Goal: Find specific page/section: Find specific page/section

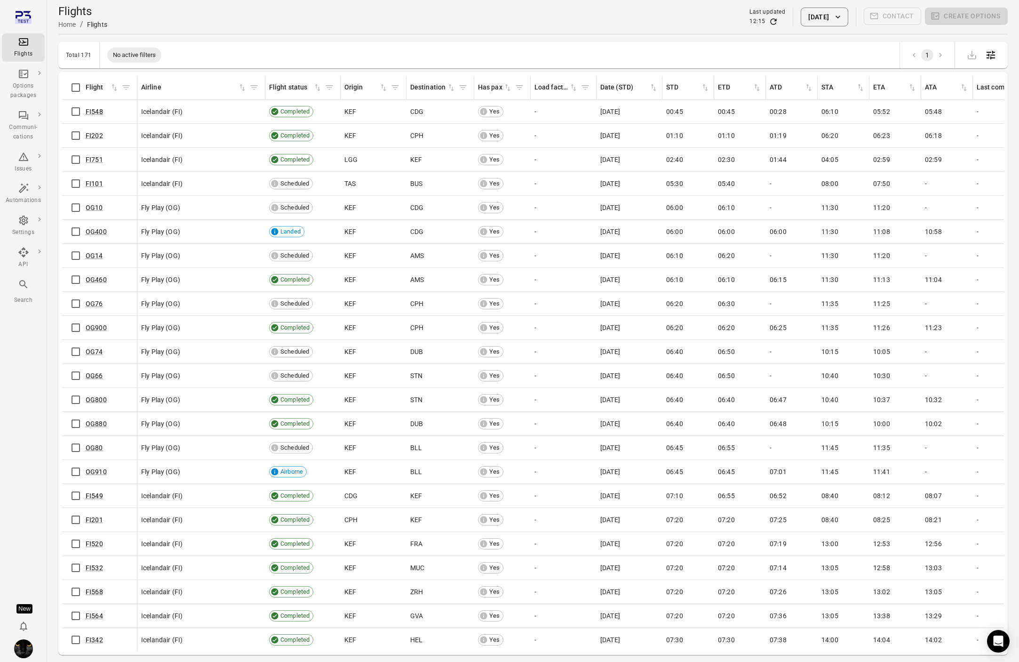
click at [812, 21] on button "[DATE]" at bounding box center [824, 17] width 47 height 19
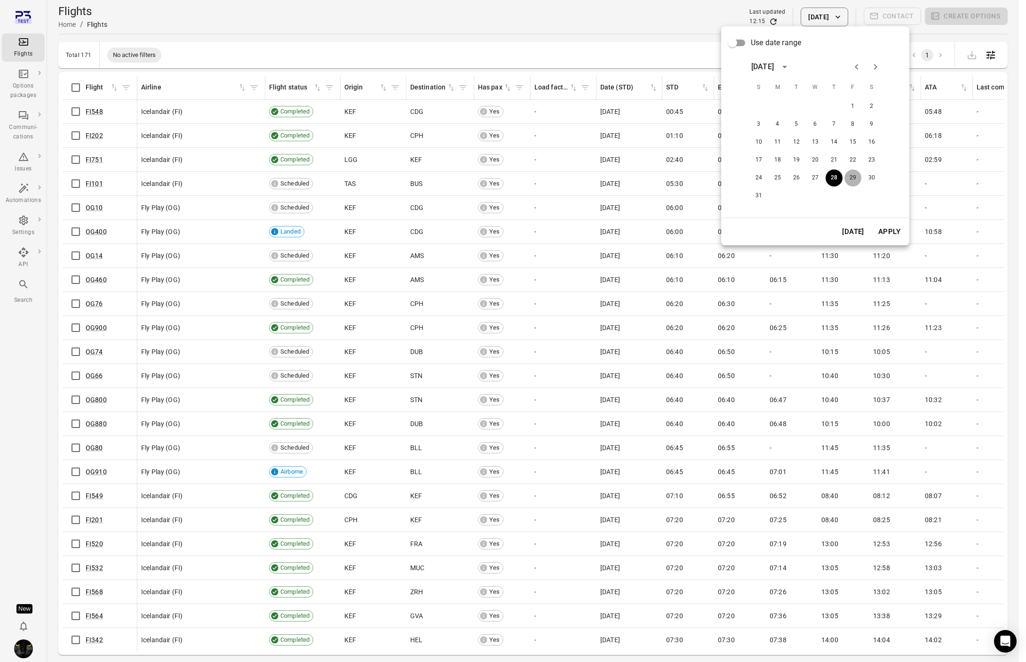
click at [850, 179] on button "29" at bounding box center [853, 177] width 17 height 17
click at [890, 239] on button "Apply" at bounding box center [889, 232] width 32 height 20
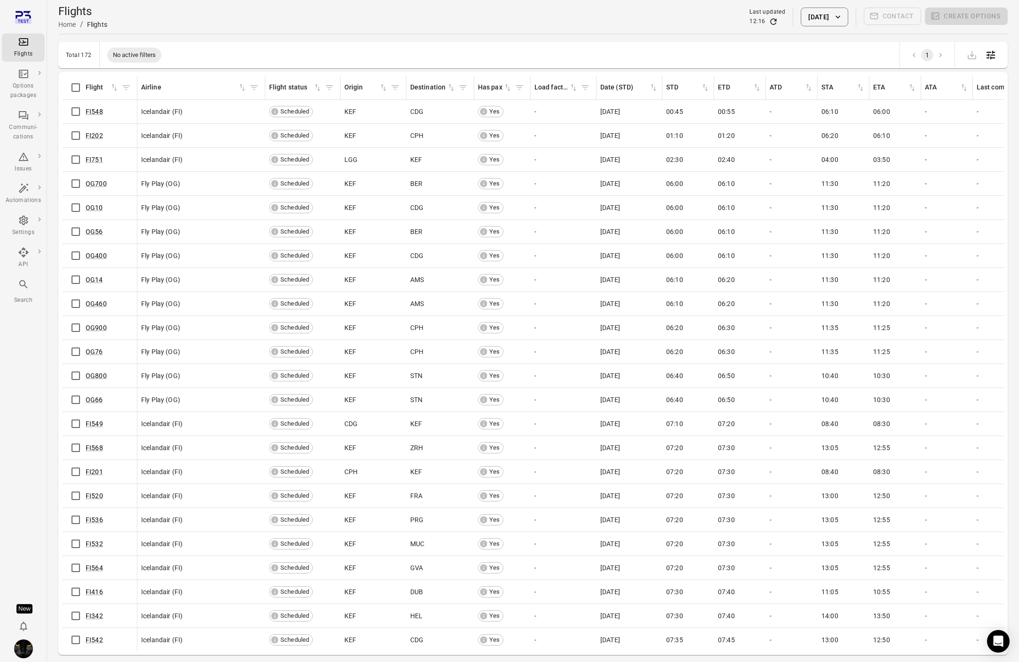
click at [818, 22] on button "[DATE]" at bounding box center [824, 17] width 47 height 19
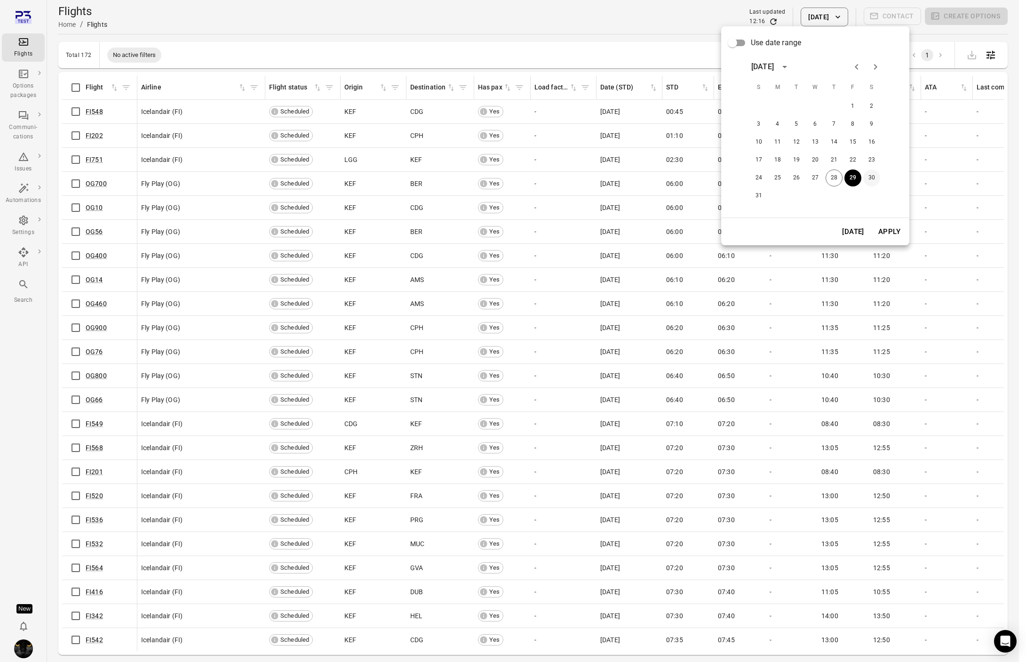
click at [875, 180] on button "30" at bounding box center [871, 177] width 17 height 17
click at [890, 239] on button "Apply" at bounding box center [889, 232] width 32 height 20
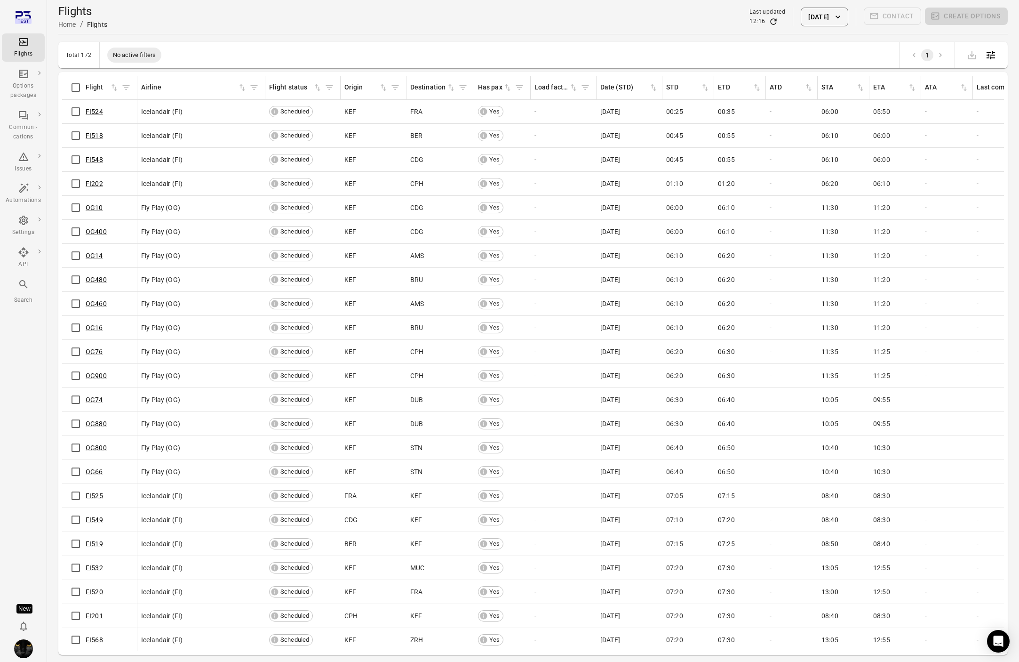
click at [810, 18] on button "[DATE]" at bounding box center [824, 17] width 47 height 19
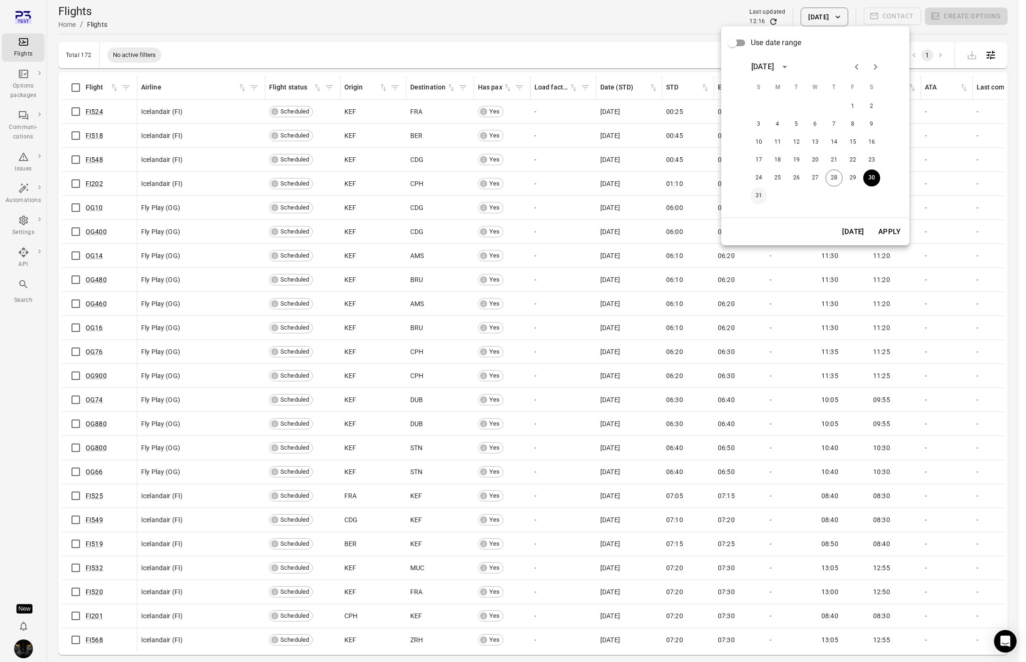
click at [755, 193] on button "31" at bounding box center [758, 195] width 17 height 17
click at [886, 231] on button "Apply" at bounding box center [889, 232] width 32 height 20
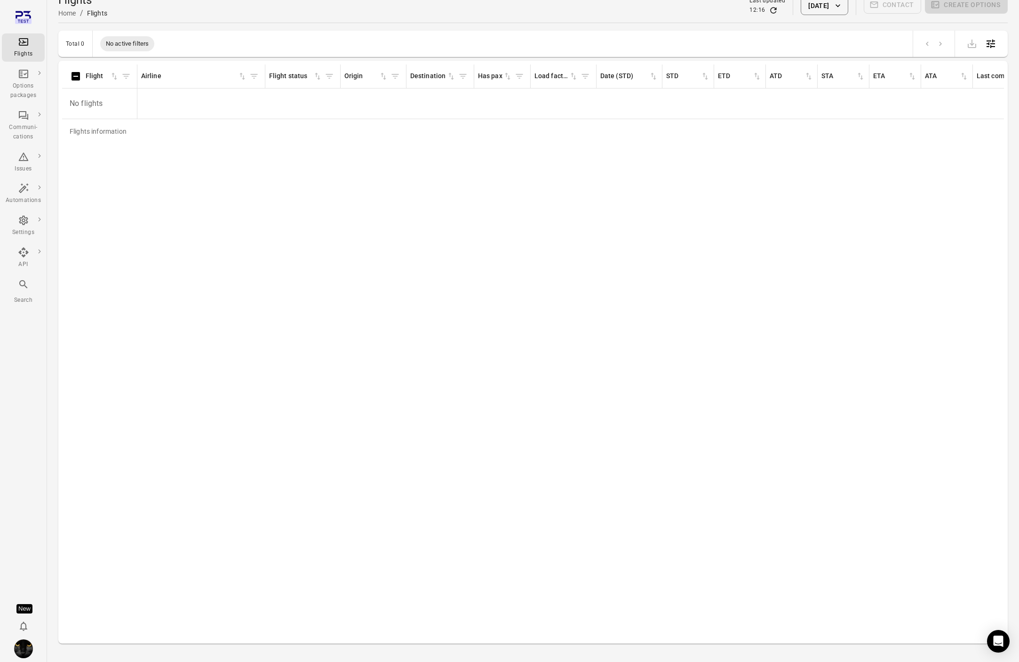
scroll to position [31, 0]
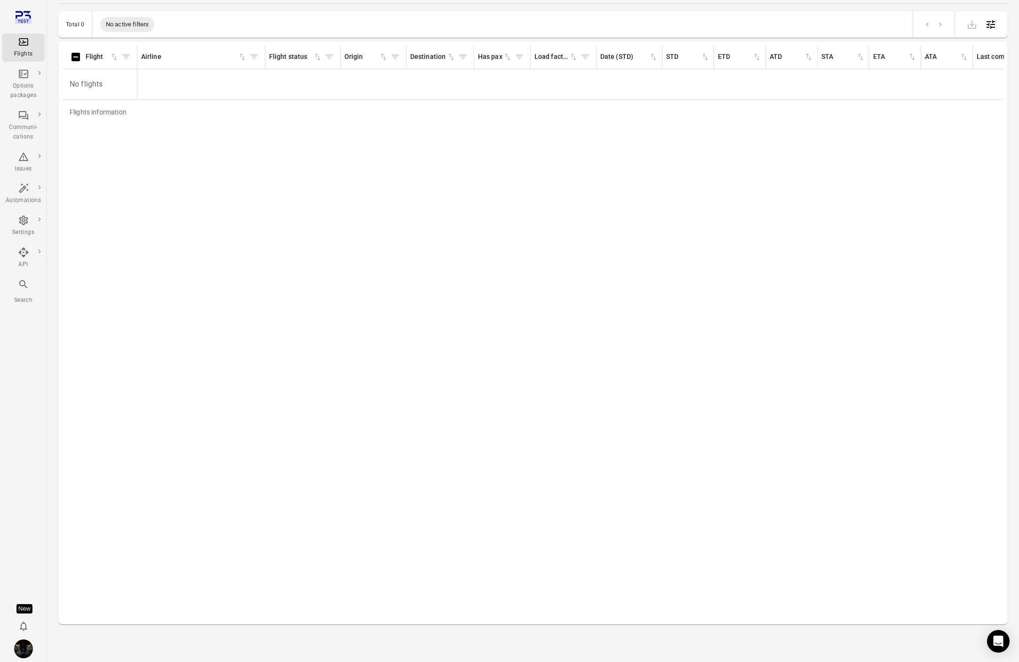
click at [748, 35] on div "Total 0 No active filters" at bounding box center [532, 24] width 949 height 26
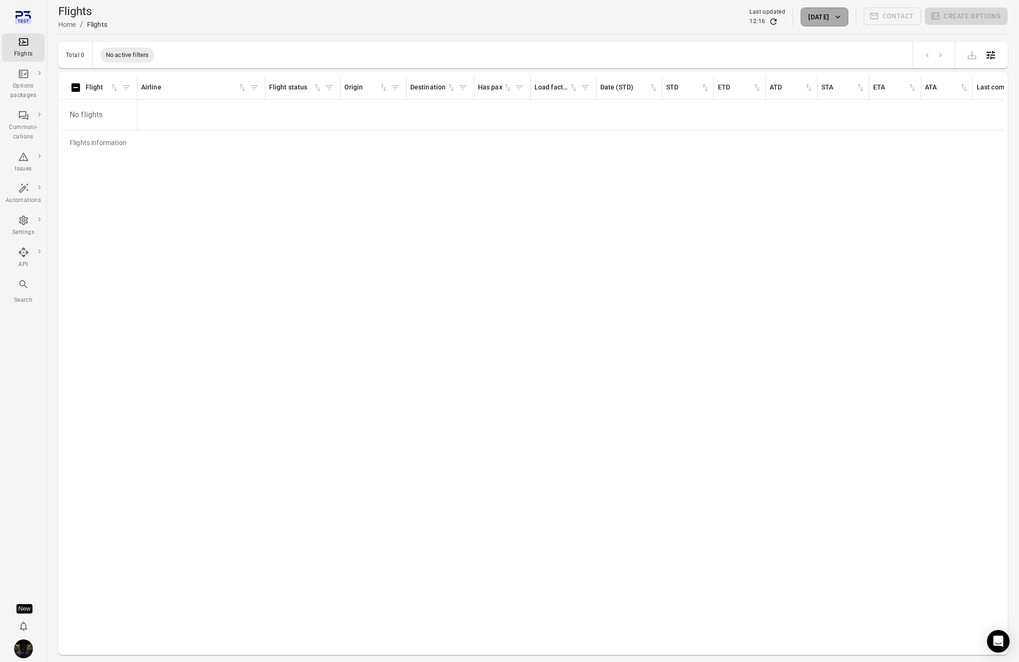
click at [816, 19] on button "[DATE]" at bounding box center [824, 17] width 47 height 19
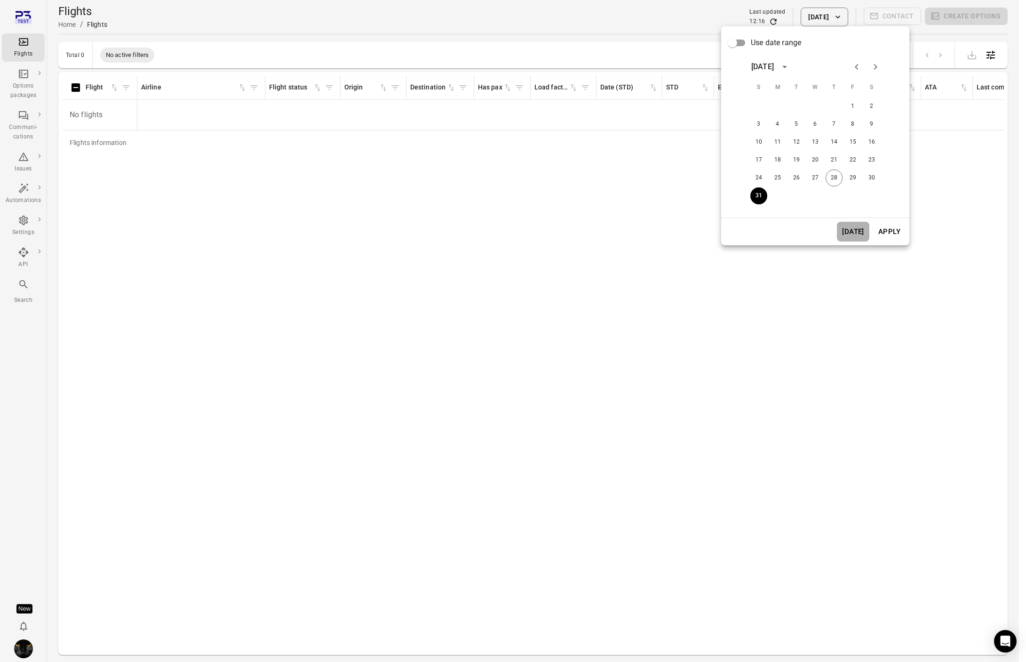
click at [854, 233] on button "[DATE]" at bounding box center [853, 232] width 32 height 20
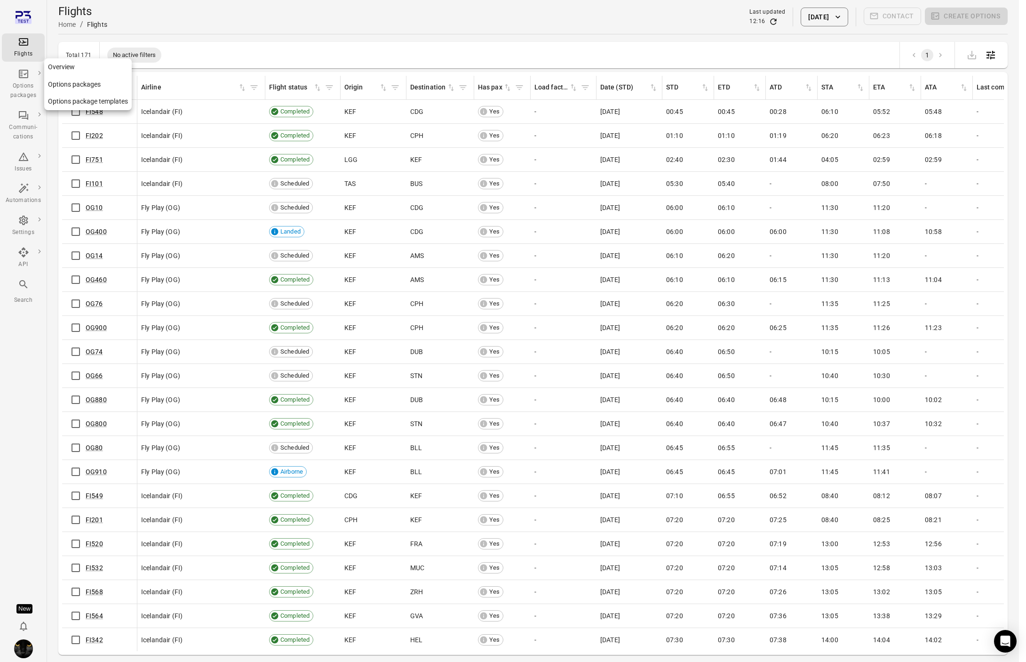
click at [27, 85] on div "Options packages" at bounding box center [23, 90] width 35 height 19
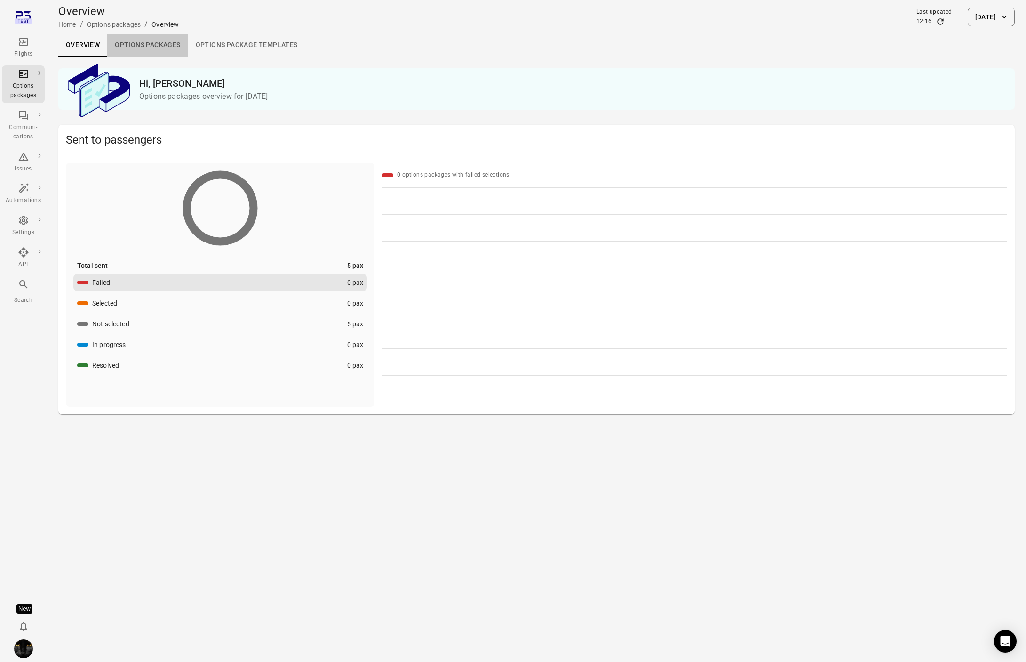
click at [135, 41] on link "Options packages" at bounding box center [147, 45] width 80 height 23
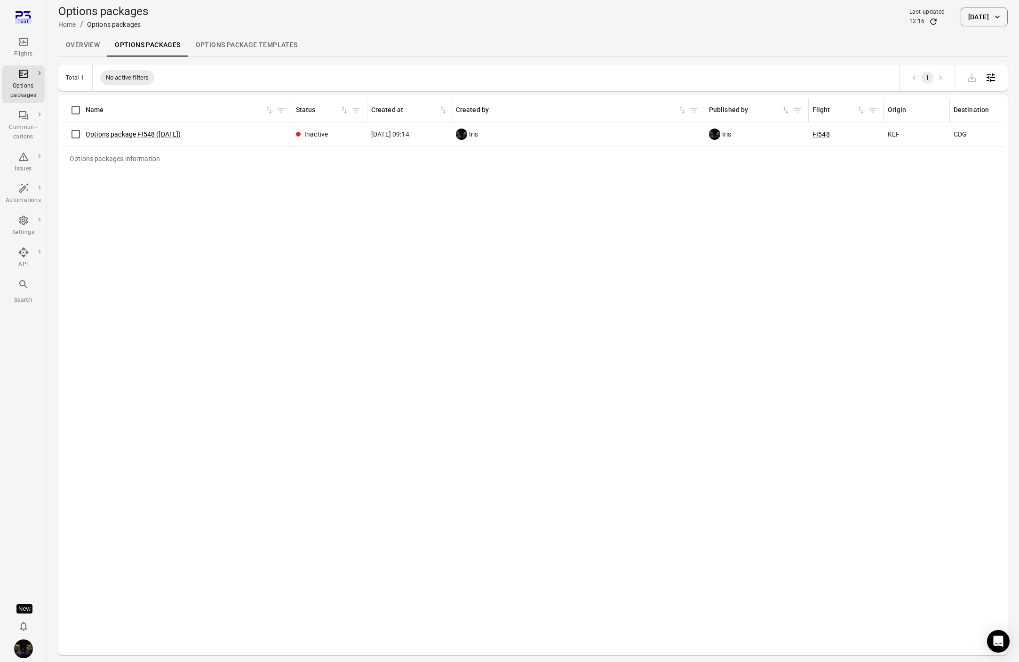
click at [205, 50] on link "Options package Templates" at bounding box center [246, 45] width 117 height 23
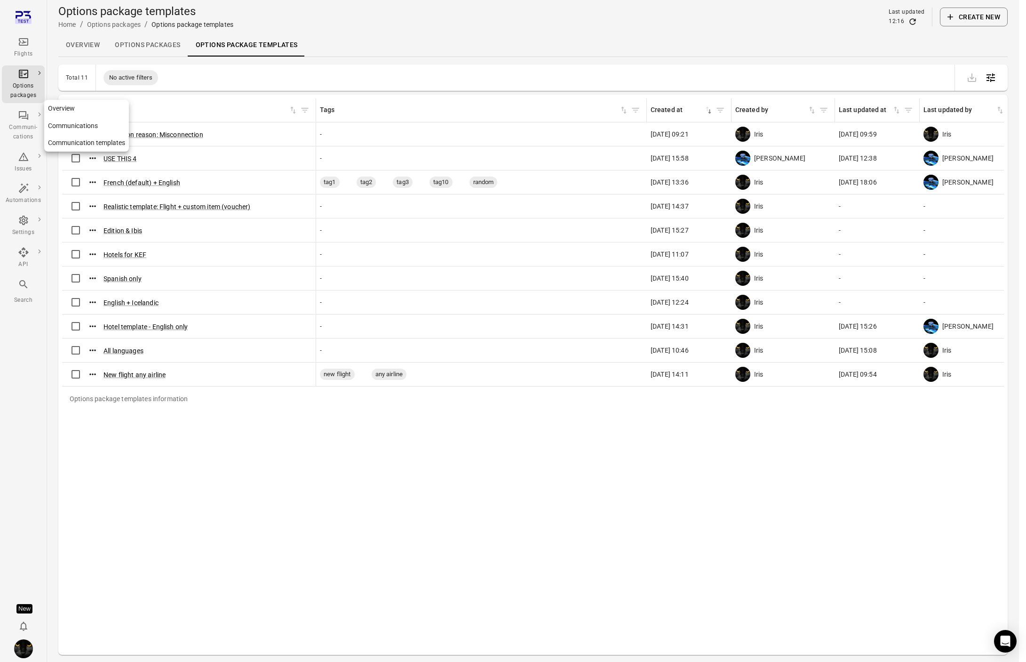
click at [25, 120] on icon "Main navigation" at bounding box center [23, 115] width 11 height 11
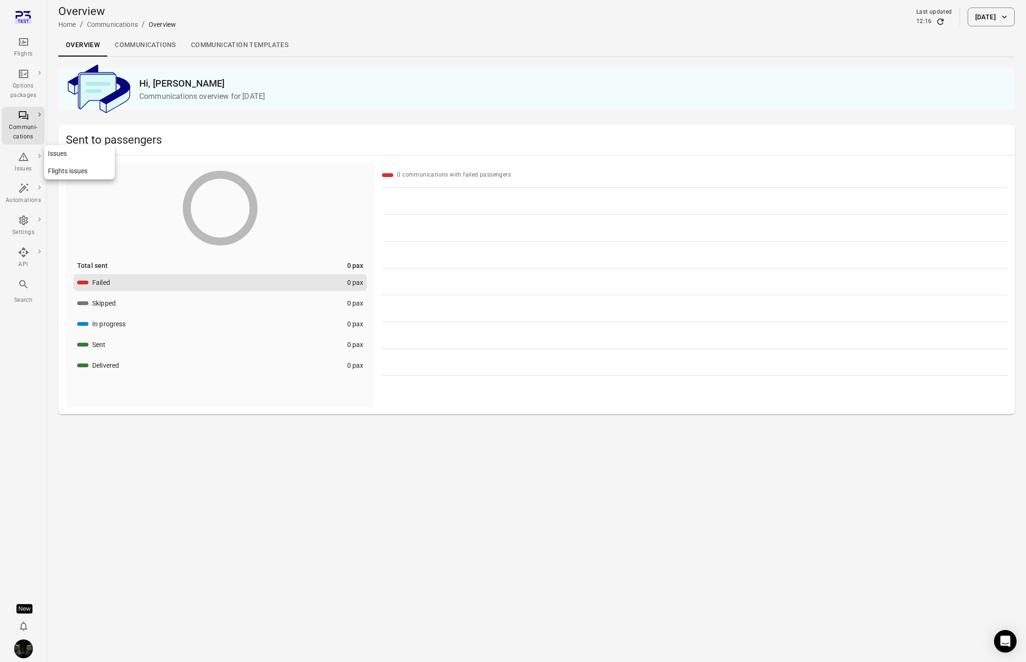
click at [25, 162] on div "Issues" at bounding box center [23, 162] width 35 height 23
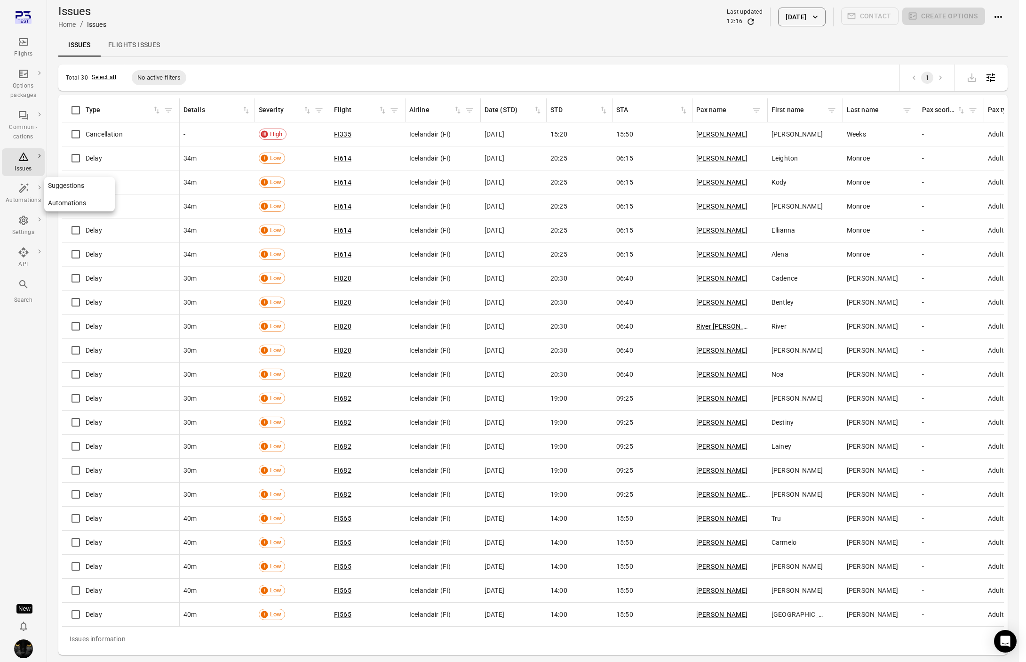
click at [30, 198] on div "Automations" at bounding box center [23, 200] width 35 height 9
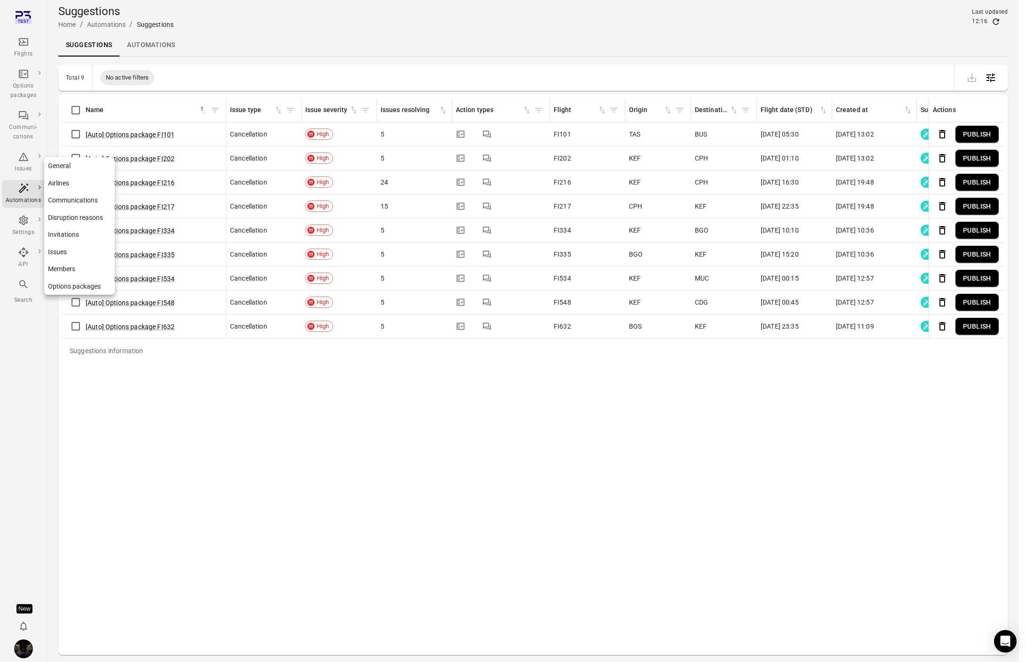
click at [26, 228] on div "Settings" at bounding box center [23, 232] width 35 height 9
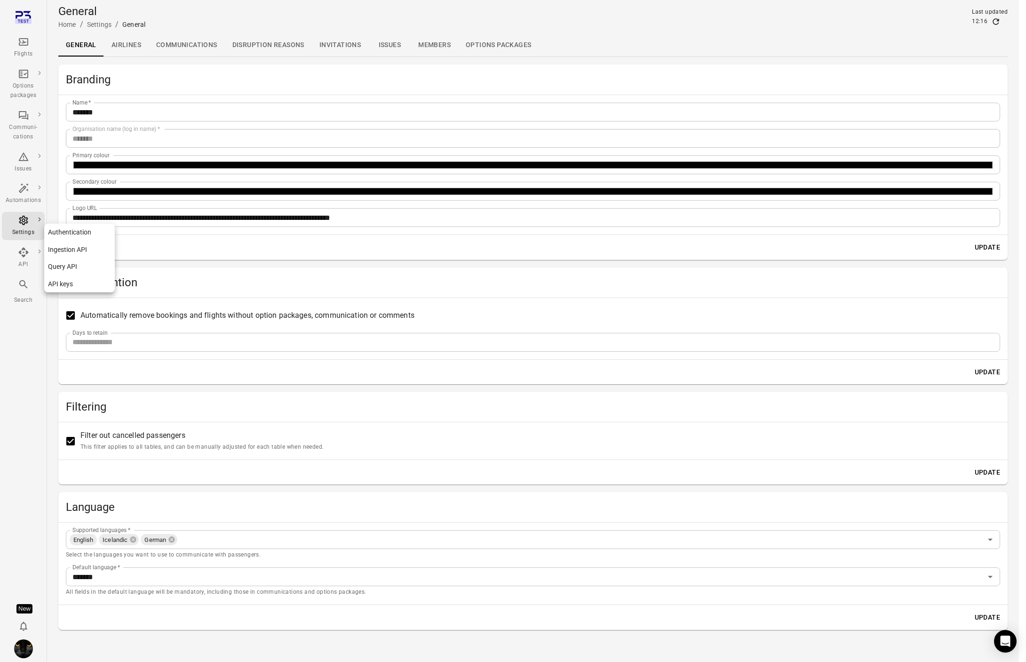
click at [35, 257] on div "API" at bounding box center [23, 258] width 35 height 23
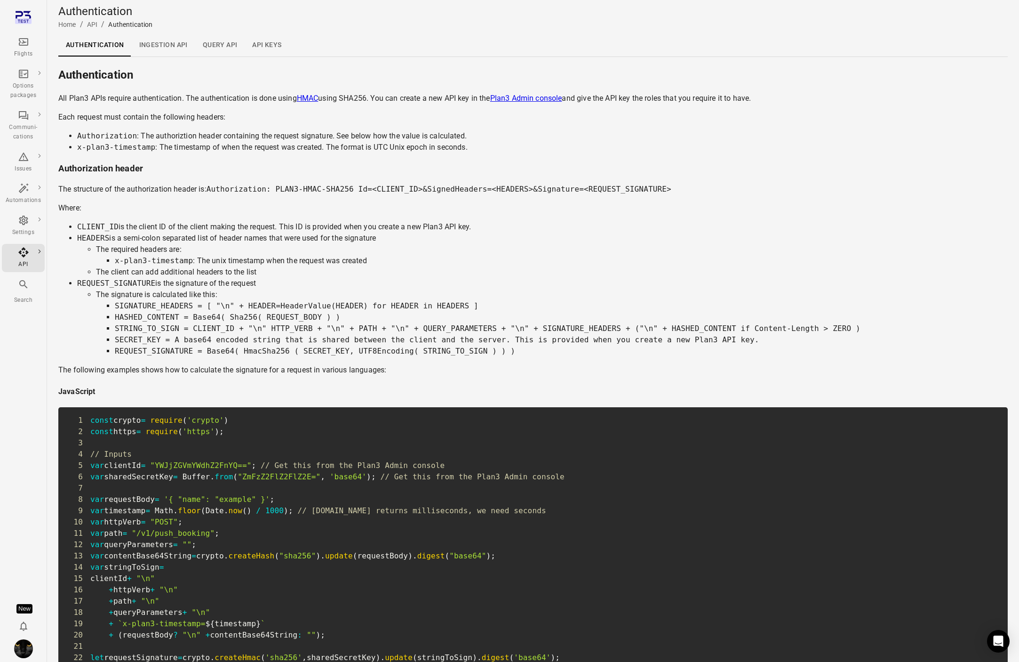
click at [27, 289] on icon "Main navigation" at bounding box center [23, 284] width 11 height 11
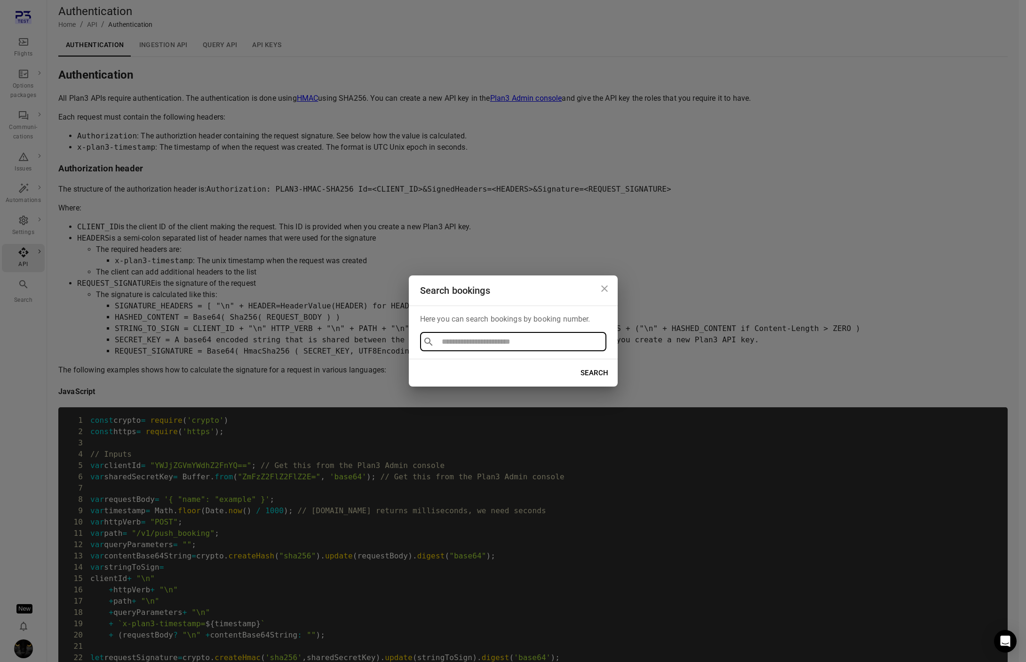
click at [26, 36] on div "Search bookings Here you can search bookings by booking number. ​ ​ Search" at bounding box center [513, 331] width 1026 height 662
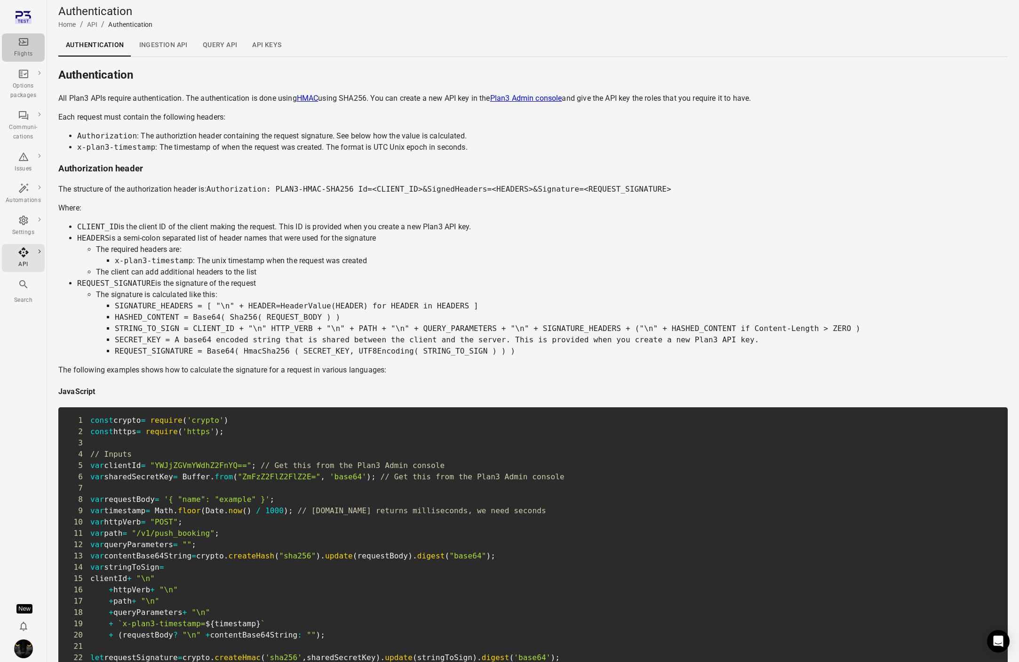
click at [20, 44] on icon "Main navigation" at bounding box center [23, 41] width 11 height 11
